Goal: Entertainment & Leisure: Browse casually

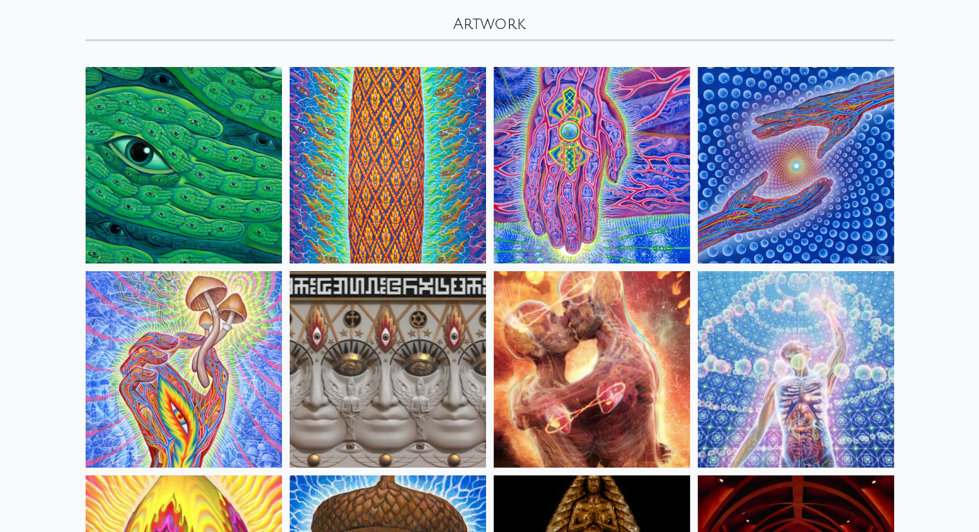
scroll to position [73, 0]
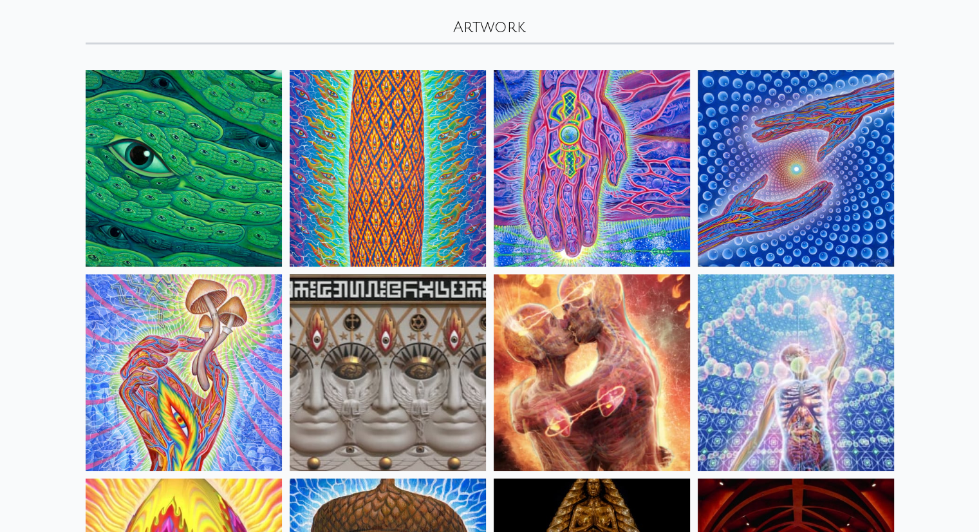
click at [124, 181] on img at bounding box center [184, 168] width 196 height 196
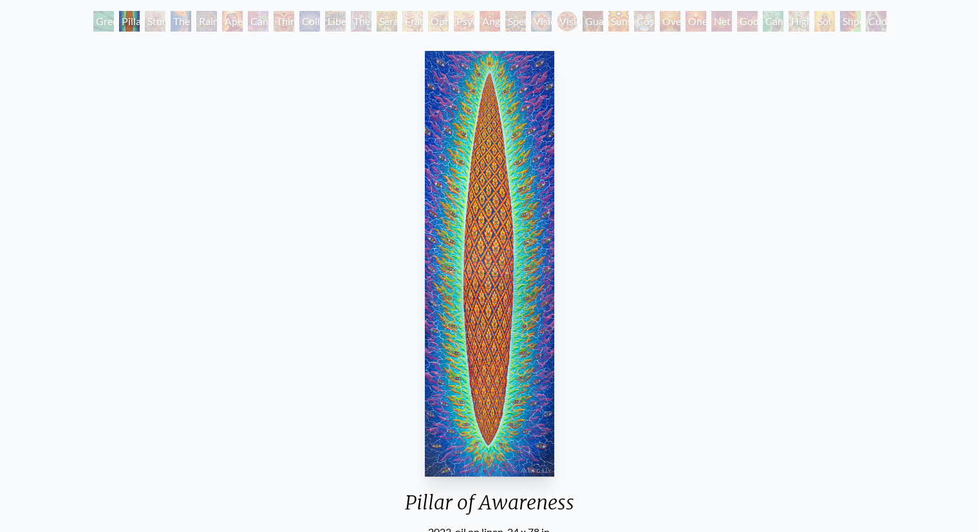
scroll to position [71, 0]
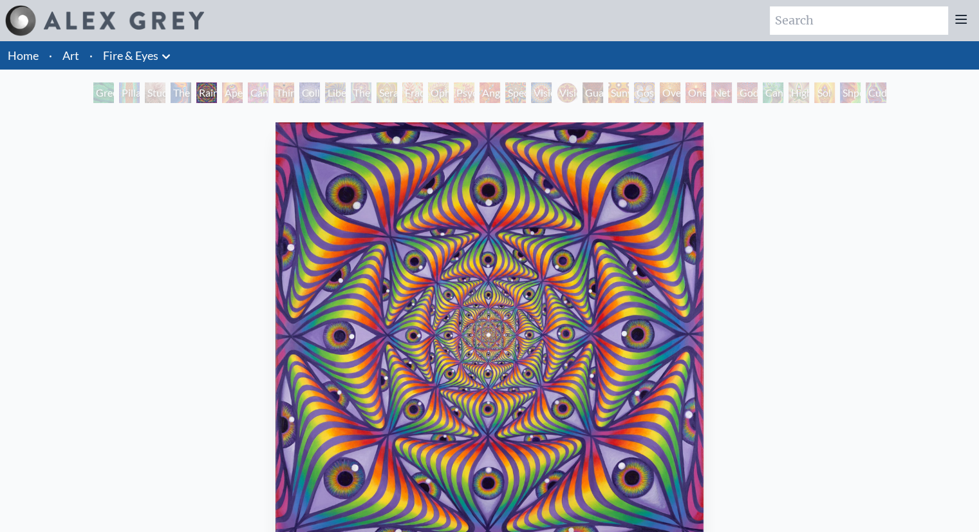
scroll to position [71, 0]
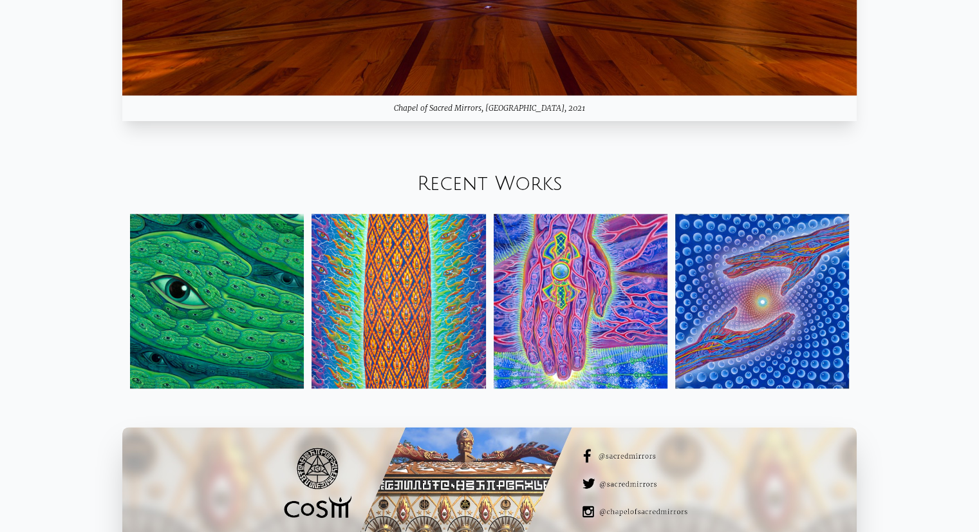
scroll to position [1526, 0]
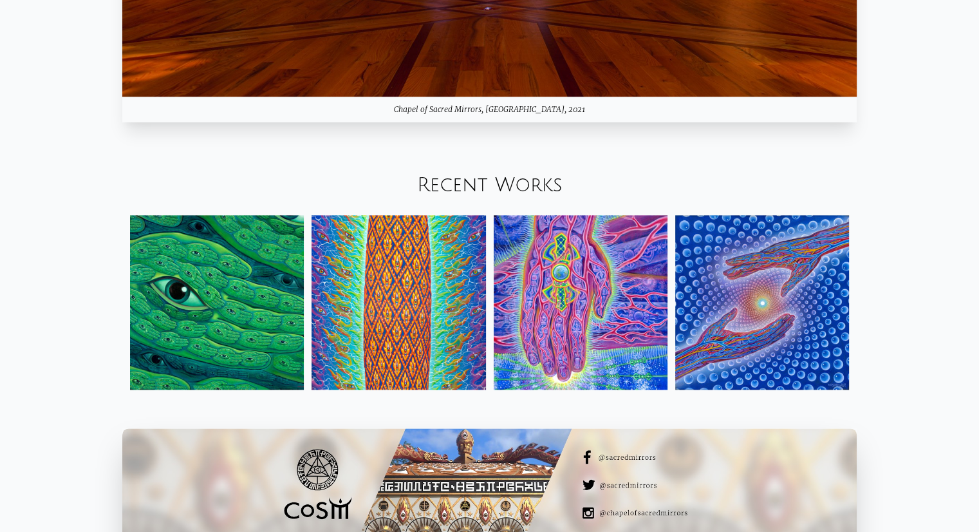
drag, startPoint x: 533, startPoint y: 193, endPoint x: 775, endPoint y: 279, distance: 257.0
click at [775, 279] on img at bounding box center [762, 302] width 174 height 174
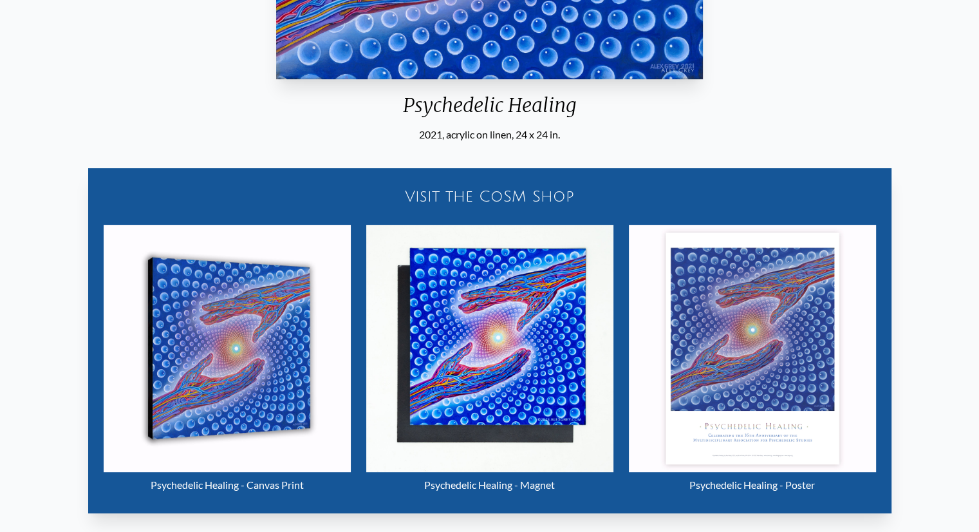
scroll to position [486, 0]
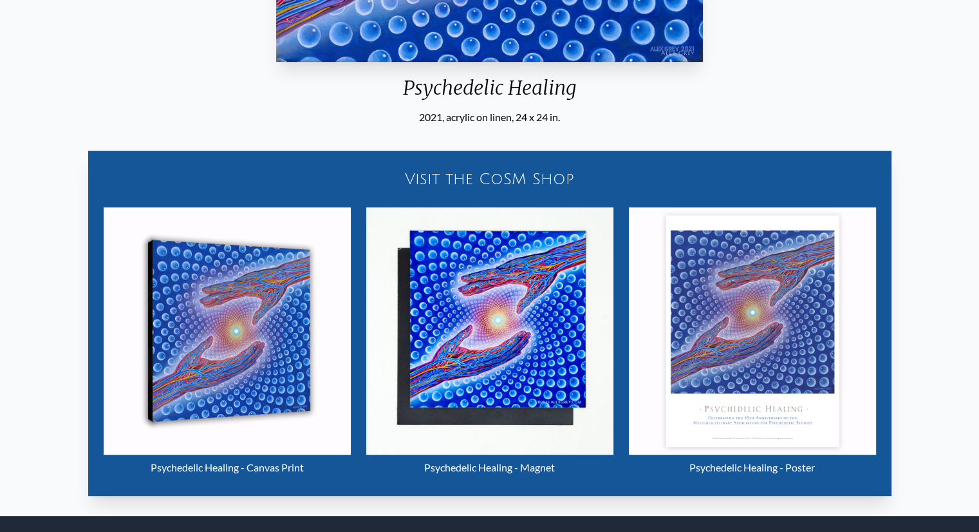
click at [514, 174] on div "Visit the CoSM Shop" at bounding box center [490, 178] width 788 height 41
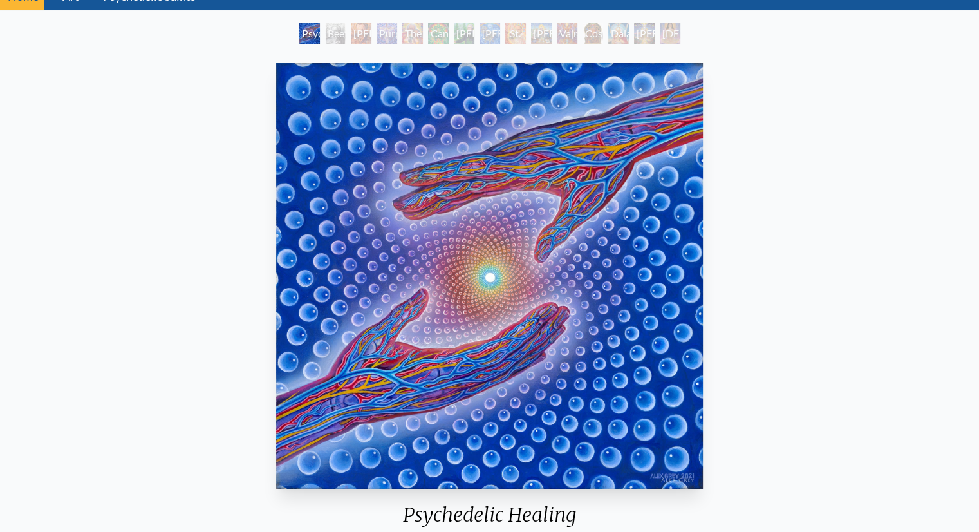
scroll to position [0, 0]
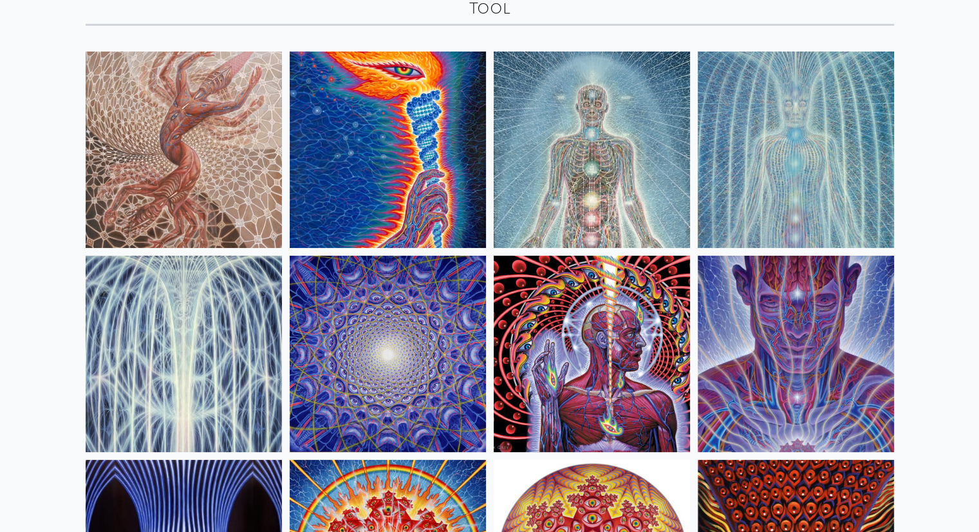
scroll to position [89, 0]
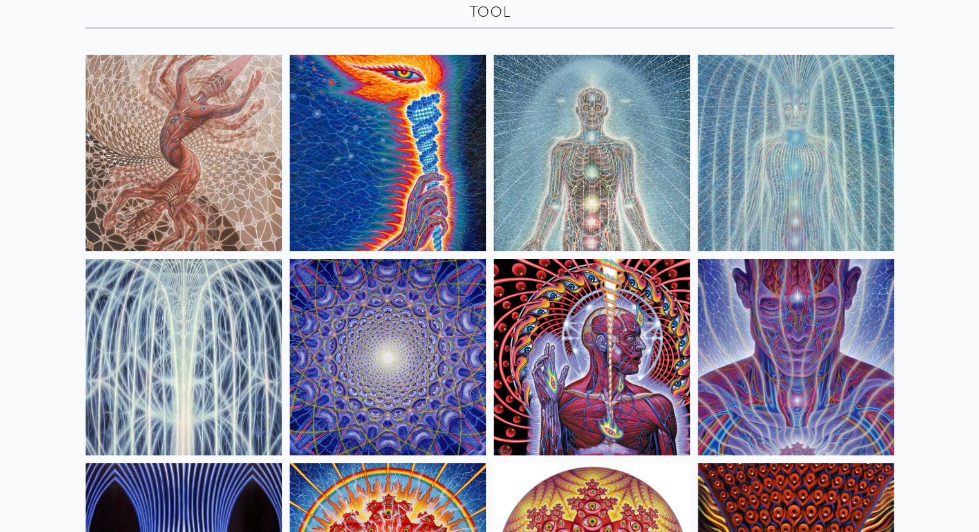
click at [157, 171] on img at bounding box center [184, 153] width 196 height 196
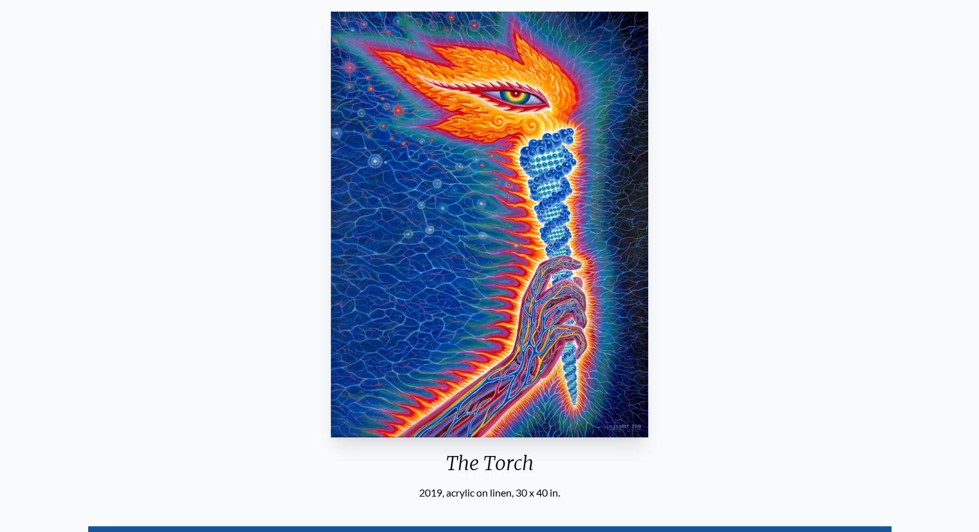
scroll to position [113, 0]
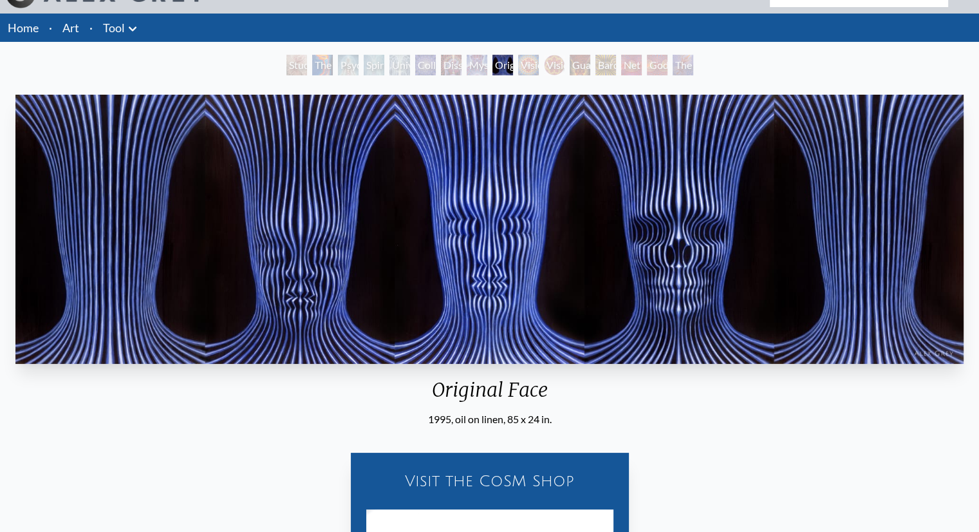
scroll to position [27, 0]
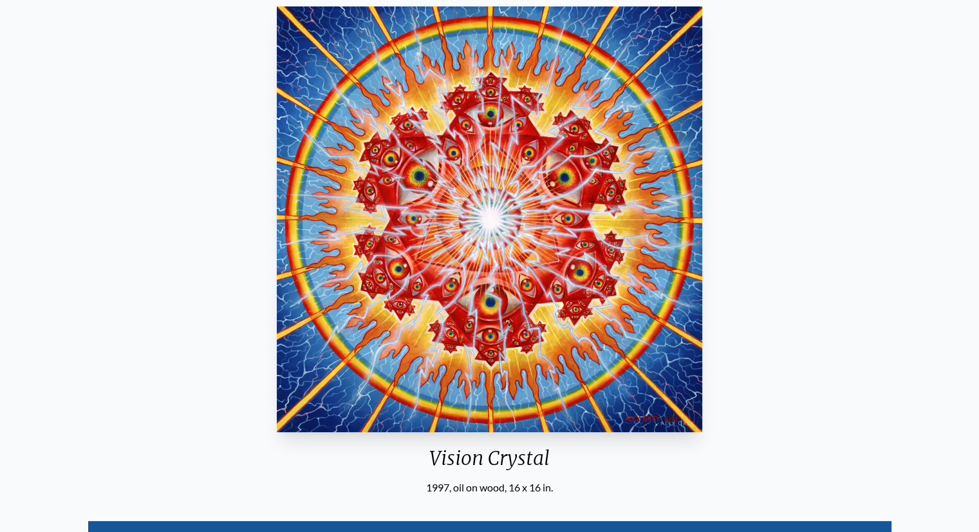
scroll to position [116, 0]
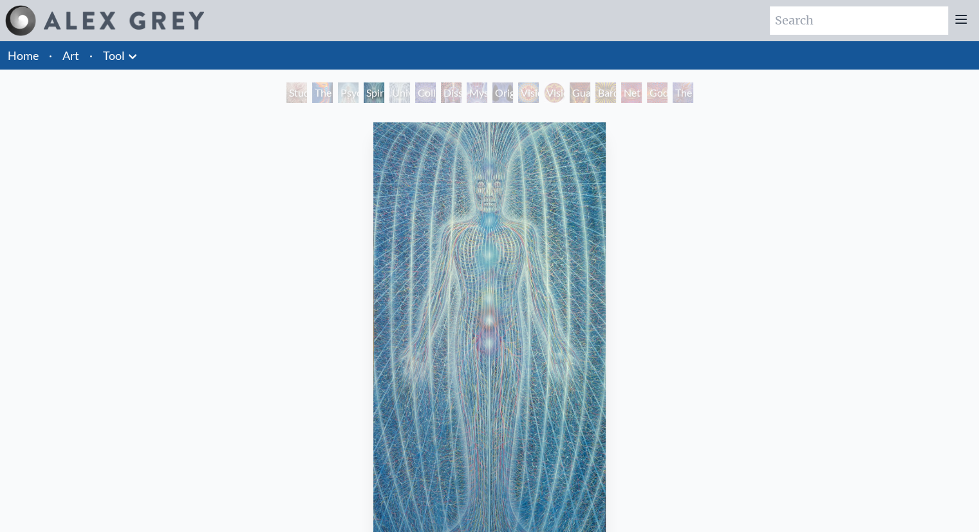
scroll to position [116, 0]
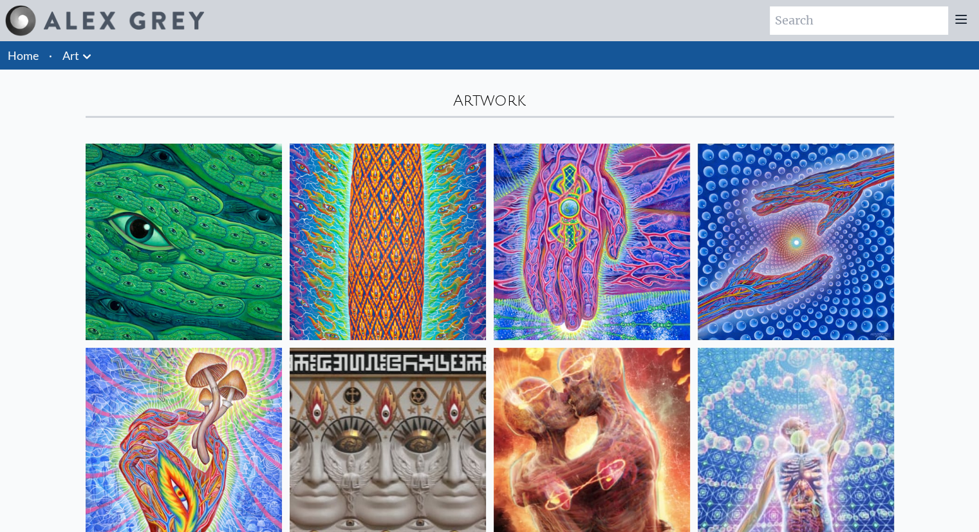
click at [476, 95] on div "Artwork" at bounding box center [490, 94] width 824 height 48
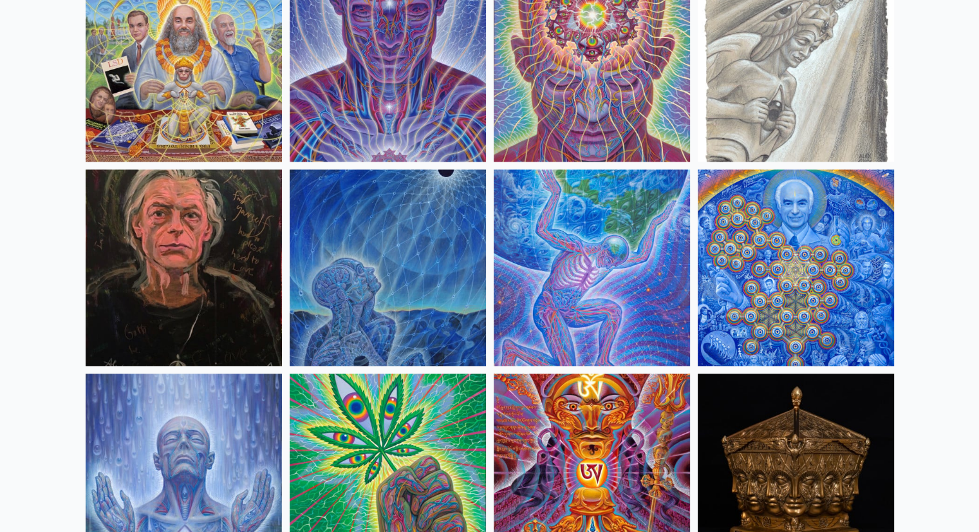
scroll to position [1607, 0]
click at [444, 247] on img at bounding box center [388, 267] width 196 height 196
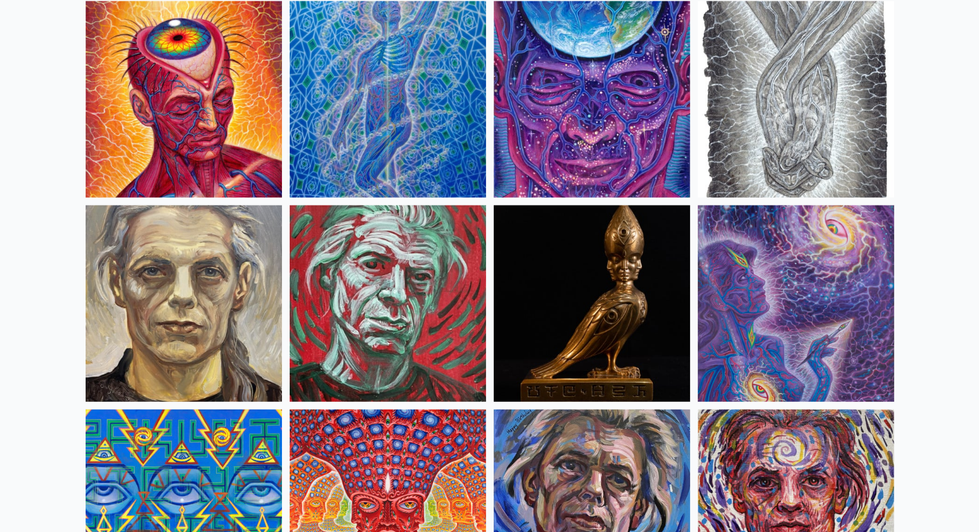
scroll to position [2949, 0]
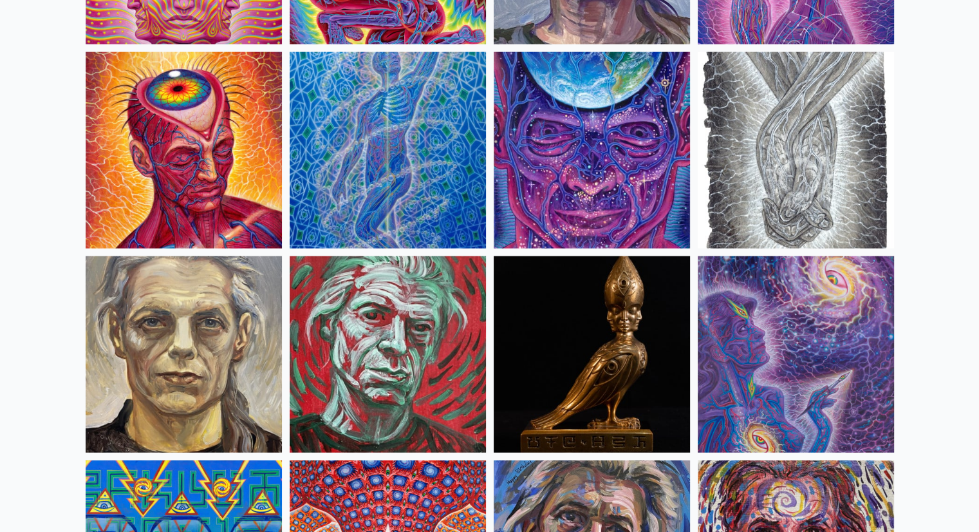
click at [831, 132] on img at bounding box center [796, 150] width 196 height 196
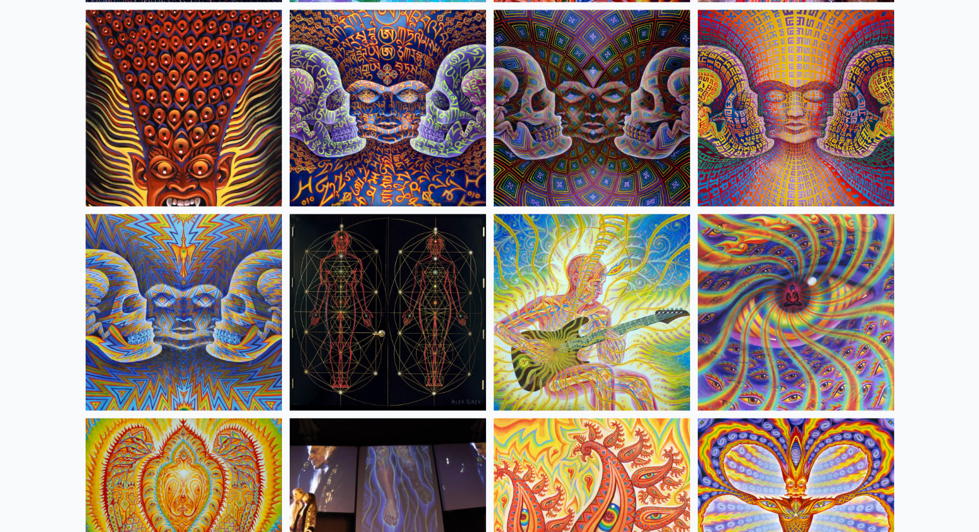
scroll to position [6696, 0]
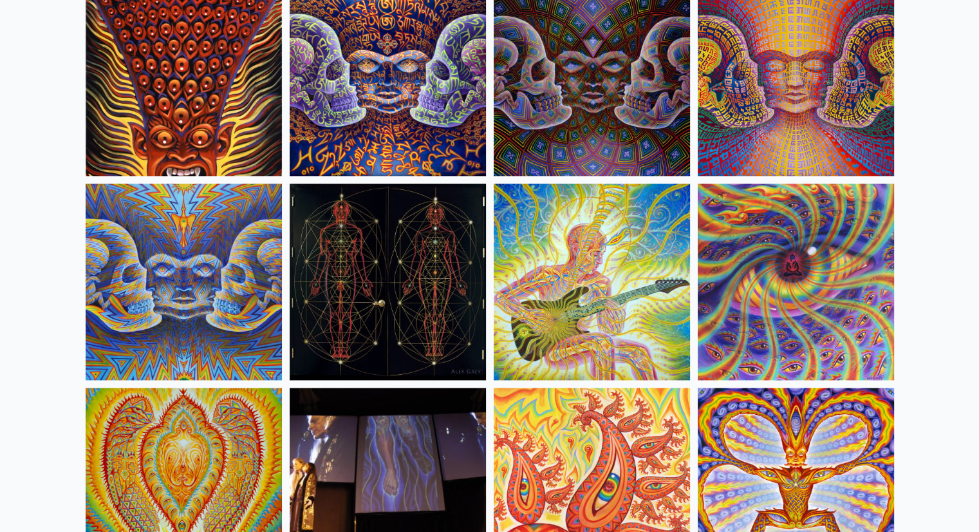
click at [616, 292] on img at bounding box center [592, 282] width 196 height 196
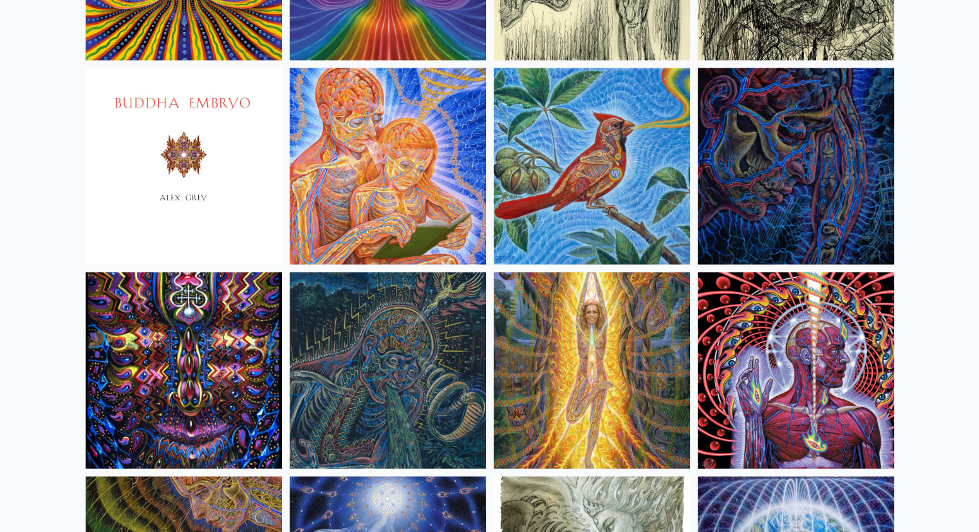
scroll to position [7863, 0]
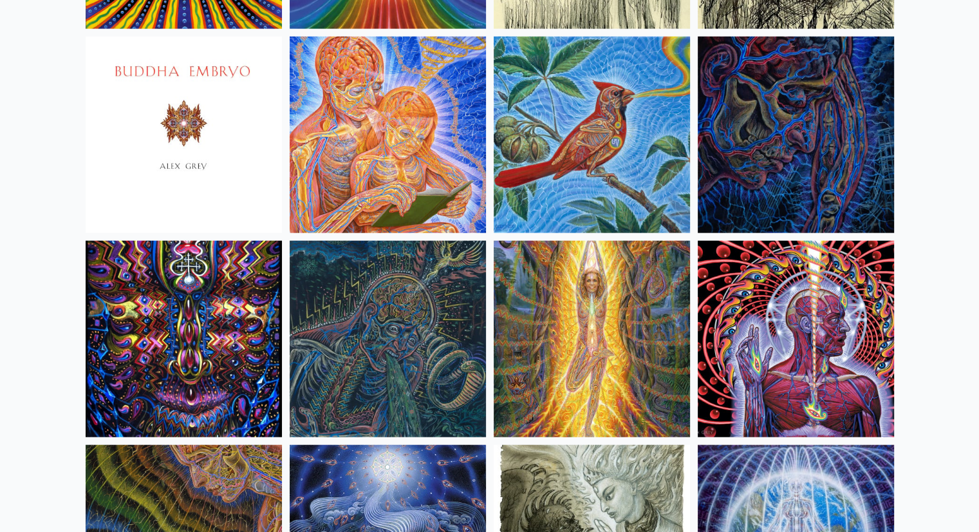
click at [793, 328] on img at bounding box center [796, 339] width 196 height 196
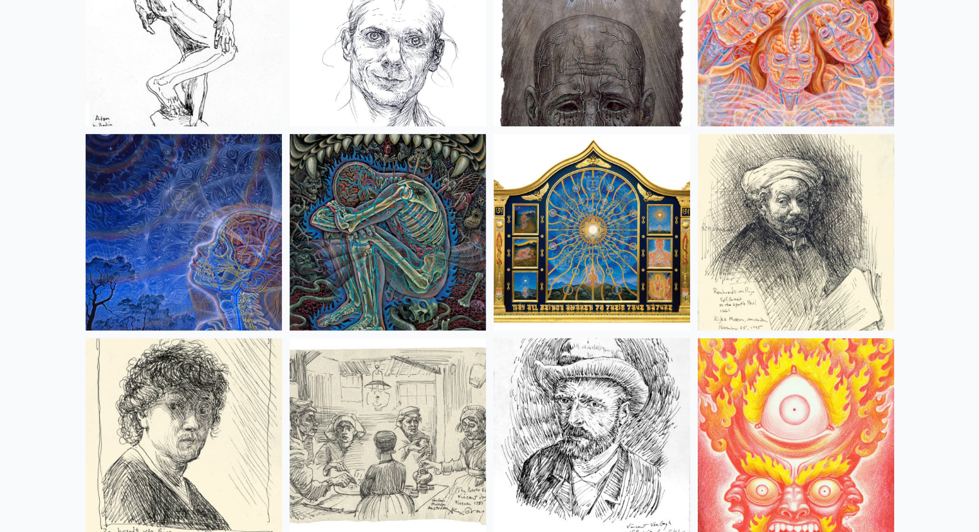
scroll to position [10708, 0]
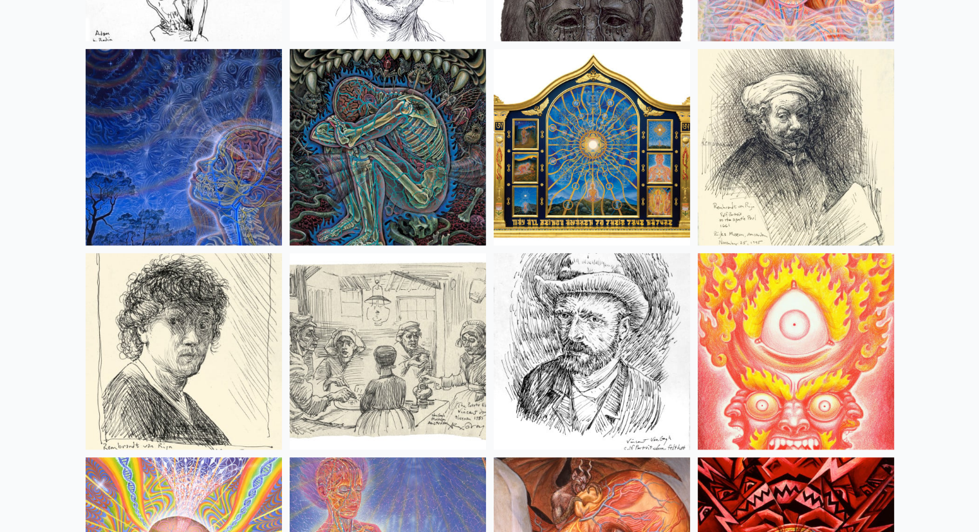
click at [368, 138] on img at bounding box center [388, 147] width 196 height 196
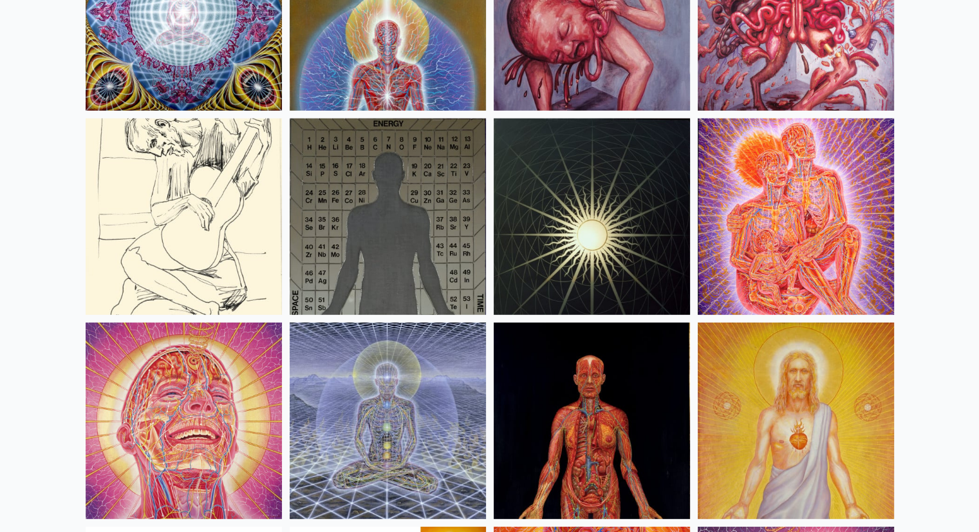
scroll to position [13292, 0]
click at [165, 202] on img at bounding box center [184, 216] width 196 height 196
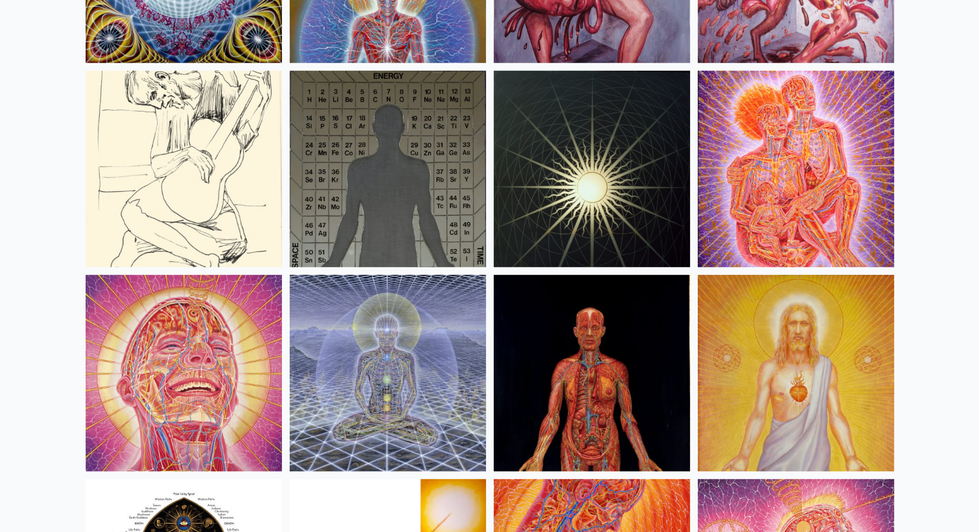
scroll to position [13282, 0]
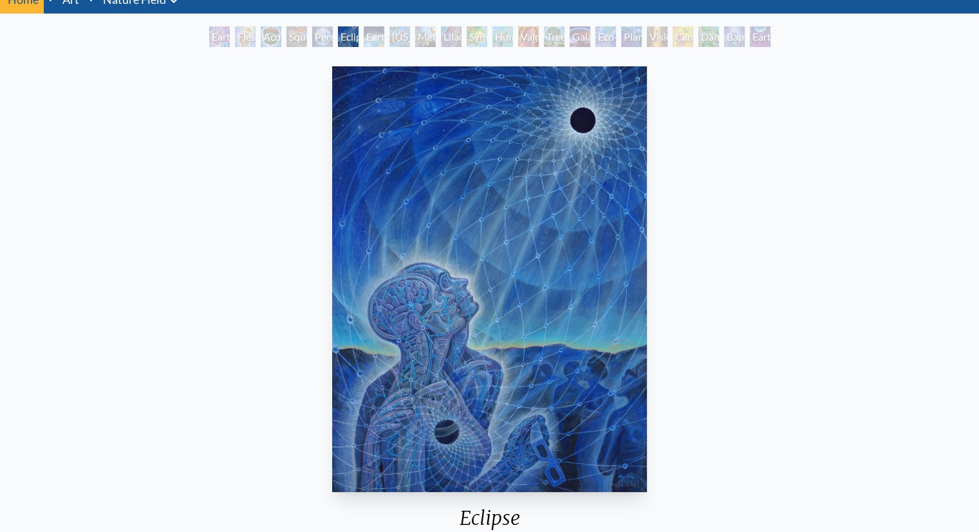
scroll to position [57, 0]
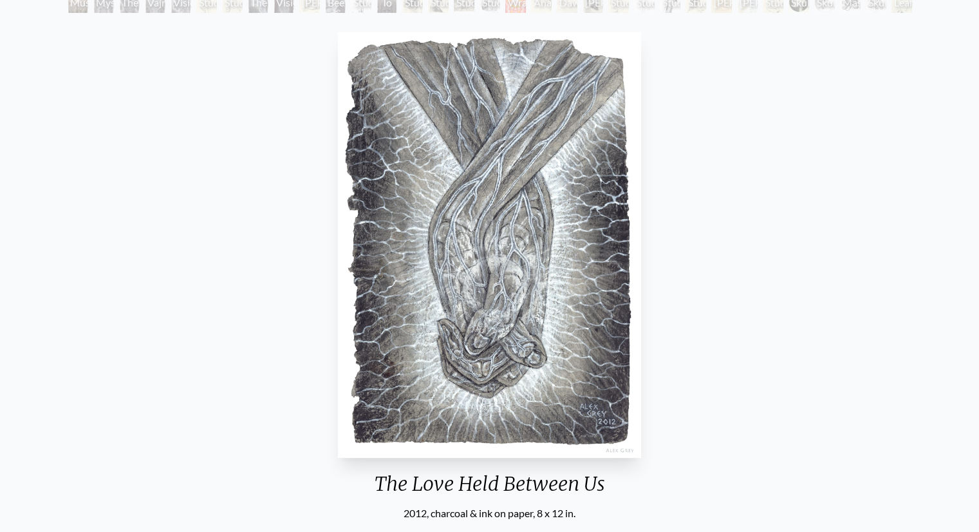
scroll to position [113, 0]
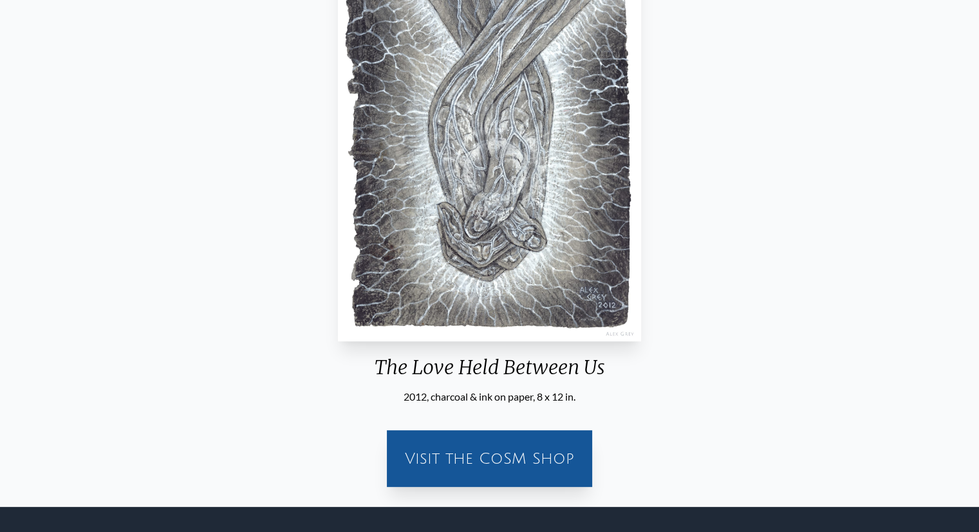
scroll to position [248, 0]
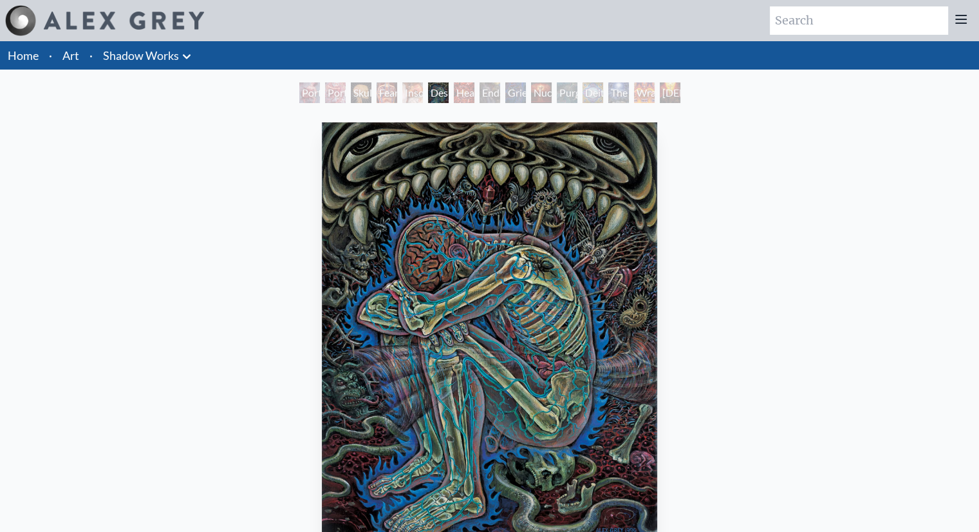
scroll to position [331, 0]
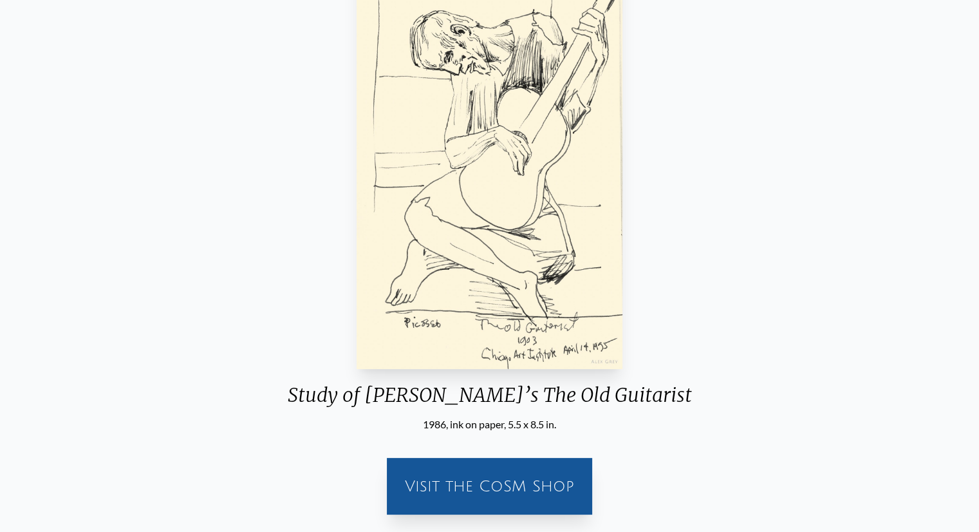
scroll to position [206, 0]
